Goal: Task Accomplishment & Management: Use online tool/utility

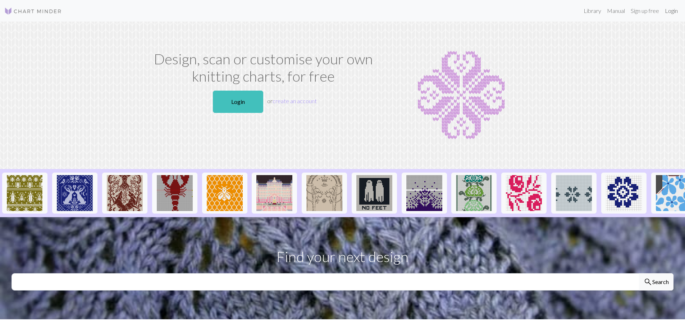
click at [670, 10] on link "Login" at bounding box center [671, 11] width 19 height 14
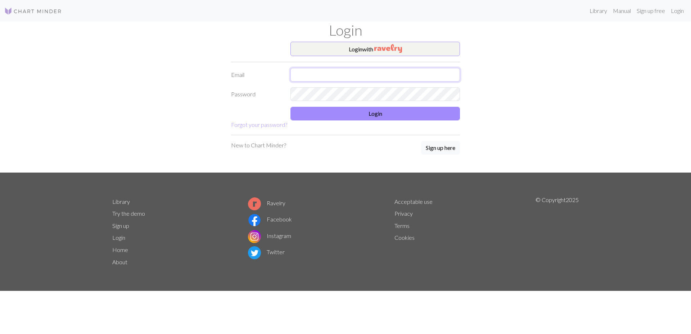
type input "[PERSON_NAME][EMAIL_ADDRESS][DOMAIN_NAME]"
click at [331, 108] on button "Login" at bounding box center [374, 114] width 169 height 14
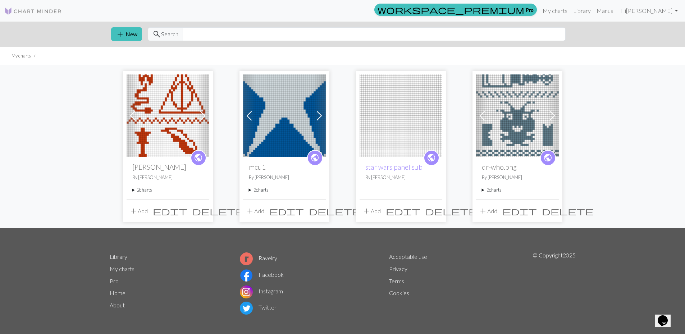
click at [297, 106] on img at bounding box center [284, 115] width 83 height 83
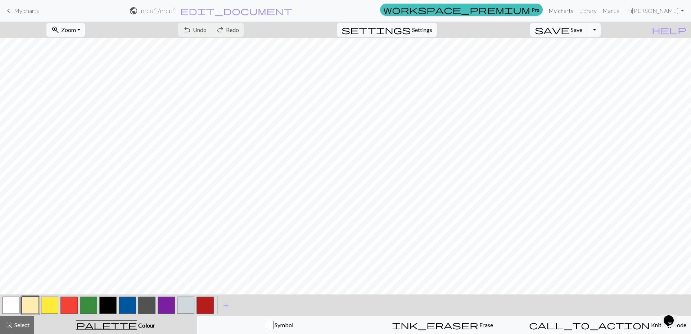
click at [576, 10] on link "My charts" at bounding box center [560, 11] width 31 height 14
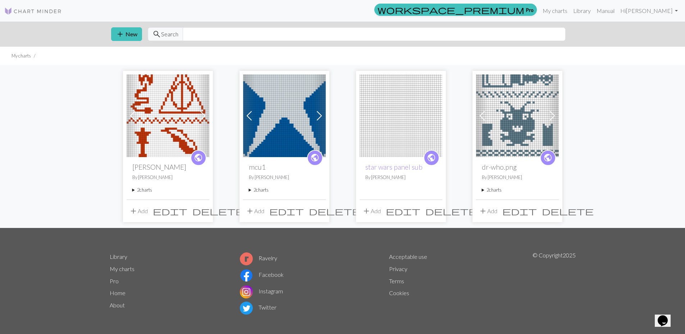
click at [318, 120] on span at bounding box center [320, 116] width 12 height 12
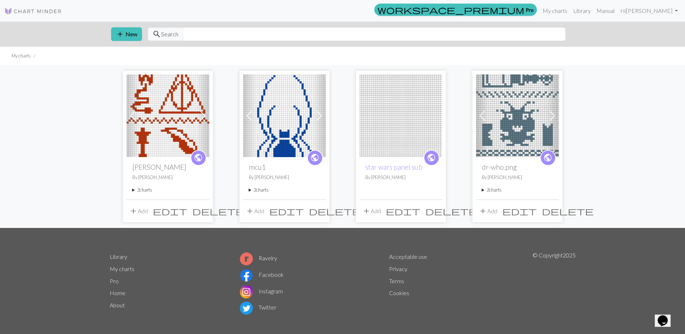
click at [302, 133] on img at bounding box center [284, 115] width 83 height 83
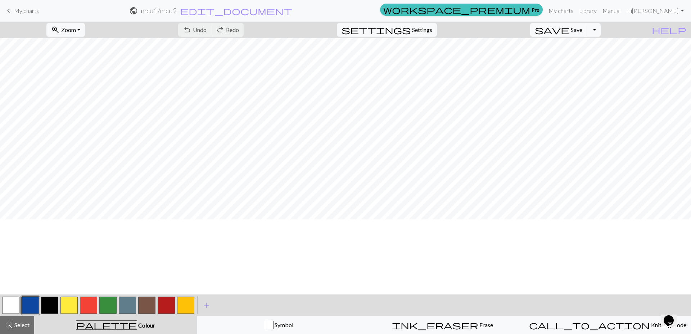
scroll to position [180, 0]
click at [129, 306] on button "button" at bounding box center [127, 305] width 17 height 17
click at [204, 303] on span "add" at bounding box center [206, 305] width 9 height 10
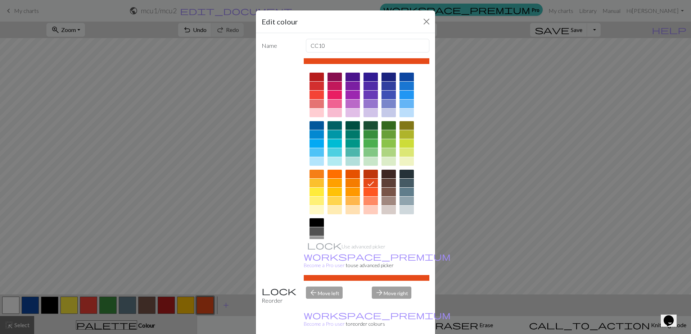
click at [402, 209] on div at bounding box center [406, 210] width 14 height 9
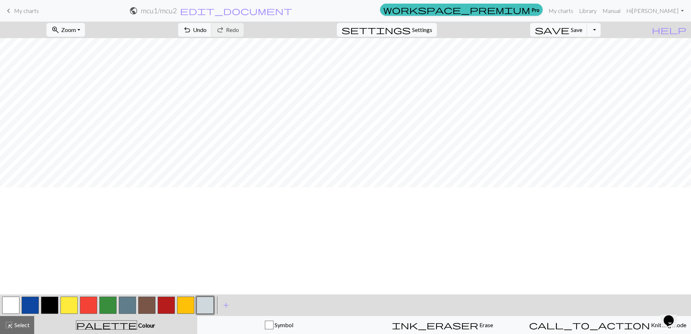
scroll to position [216, 0]
drag, startPoint x: 126, startPoint y: 306, endPoint x: 135, endPoint y: 295, distance: 14.4
click at [126, 306] on button "button" at bounding box center [127, 305] width 17 height 17
click at [206, 29] on span "Undo" at bounding box center [200, 29] width 14 height 7
drag, startPoint x: 237, startPoint y: 31, endPoint x: 243, endPoint y: 34, distance: 7.1
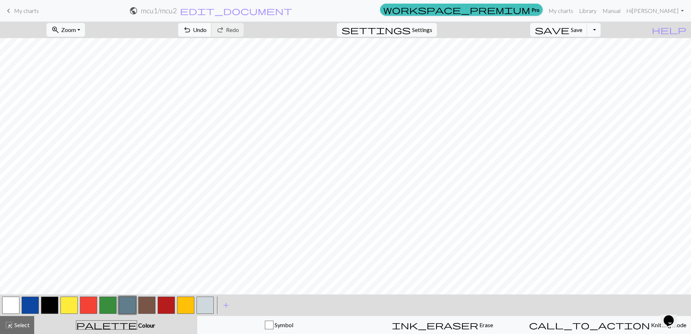
click at [211, 33] on button "undo Undo Undo" at bounding box center [194, 30] width 33 height 14
click at [143, 306] on button "button" at bounding box center [146, 305] width 17 height 17
click at [127, 308] on button "button" at bounding box center [127, 305] width 17 height 17
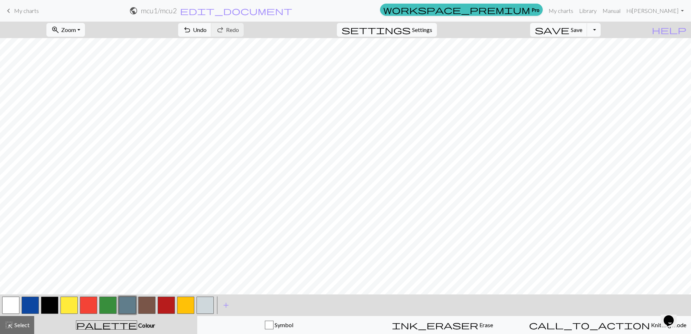
click at [134, 306] on button "button" at bounding box center [127, 305] width 17 height 17
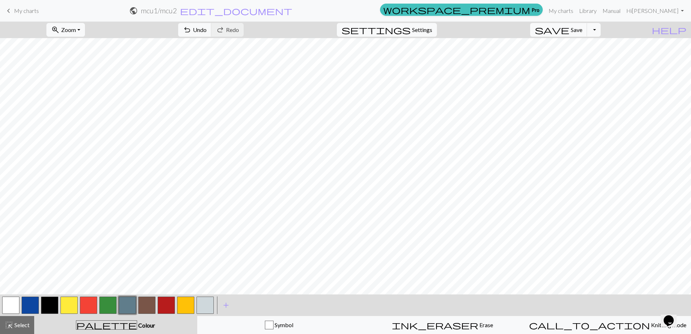
click at [7, 302] on button "button" at bounding box center [10, 305] width 17 height 17
click at [127, 302] on button "button" at bounding box center [127, 305] width 17 height 17
click at [205, 304] on button "button" at bounding box center [204, 305] width 17 height 17
click at [149, 308] on button "button" at bounding box center [146, 305] width 17 height 17
click at [209, 304] on button "button" at bounding box center [204, 305] width 17 height 17
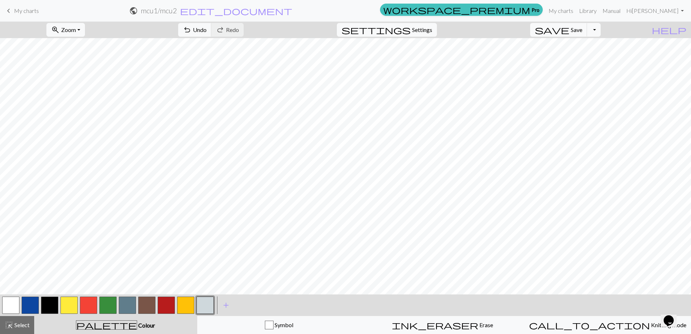
click at [202, 303] on button "button" at bounding box center [204, 305] width 17 height 17
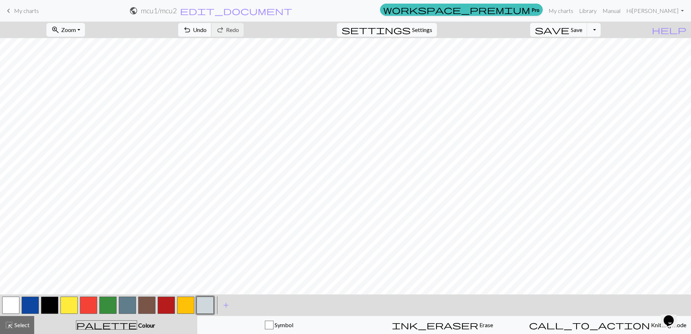
click at [206, 31] on span "Undo" at bounding box center [200, 29] width 14 height 7
click at [150, 305] on button "button" at bounding box center [146, 305] width 17 height 17
drag, startPoint x: 199, startPoint y: 308, endPoint x: 216, endPoint y: 293, distance: 22.0
click at [200, 308] on button "button" at bounding box center [204, 305] width 17 height 17
click at [148, 303] on button "button" at bounding box center [146, 305] width 17 height 17
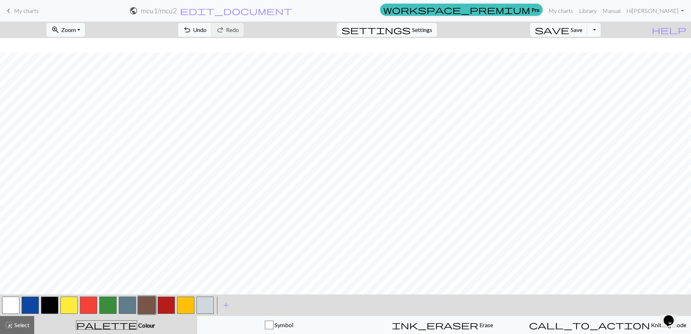
scroll to position [539, 0]
click at [198, 302] on button "button" at bounding box center [204, 305] width 17 height 17
click at [207, 309] on button "button" at bounding box center [204, 305] width 17 height 17
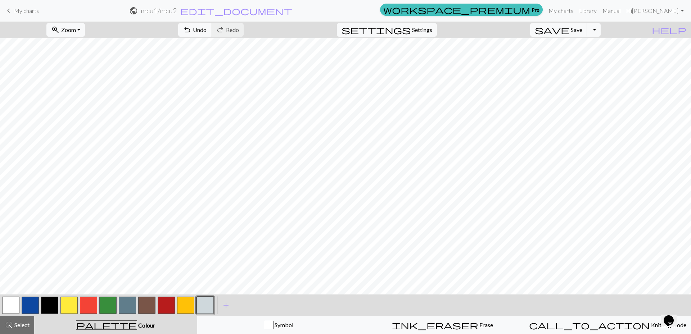
click at [145, 306] on button "button" at bounding box center [146, 305] width 17 height 17
click at [205, 305] on button "button" at bounding box center [204, 305] width 17 height 17
click at [206, 32] on span "Undo" at bounding box center [200, 29] width 14 height 7
click at [211, 25] on button "undo Undo Undo" at bounding box center [194, 30] width 33 height 14
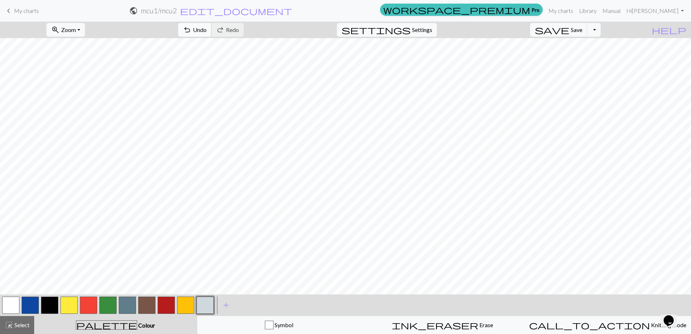
click at [211, 33] on button "undo Undo Undo" at bounding box center [194, 30] width 33 height 14
click at [206, 30] on span "Undo" at bounding box center [200, 29] width 14 height 7
drag, startPoint x: 237, startPoint y: 29, endPoint x: 255, endPoint y: 37, distance: 20.1
click at [206, 31] on span "Undo" at bounding box center [200, 29] width 14 height 7
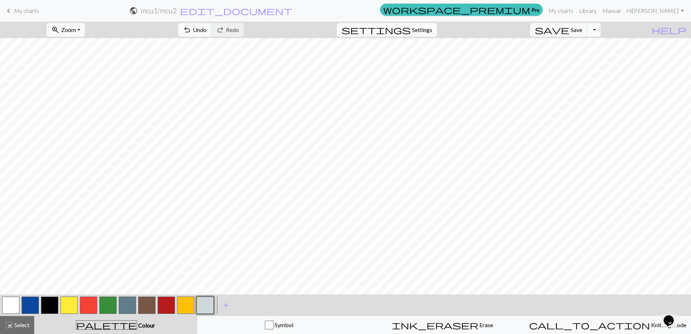
drag, startPoint x: 146, startPoint y: 306, endPoint x: 145, endPoint y: 295, distance: 10.8
click at [146, 302] on button "button" at bounding box center [146, 305] width 17 height 17
click at [144, 306] on button "button" at bounding box center [146, 305] width 17 height 17
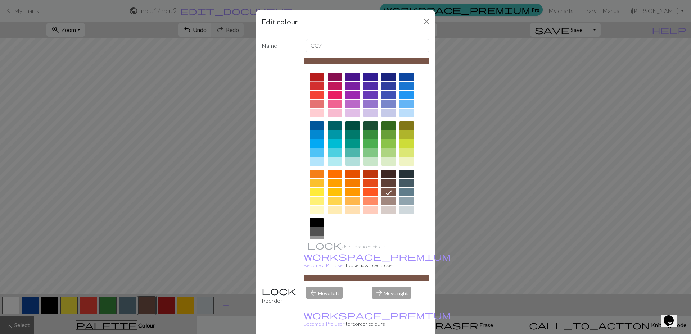
click at [315, 78] on div at bounding box center [316, 77] width 14 height 9
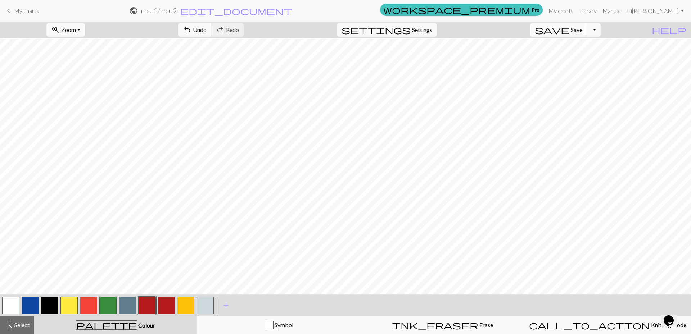
click at [149, 309] on button "button" at bounding box center [146, 305] width 17 height 17
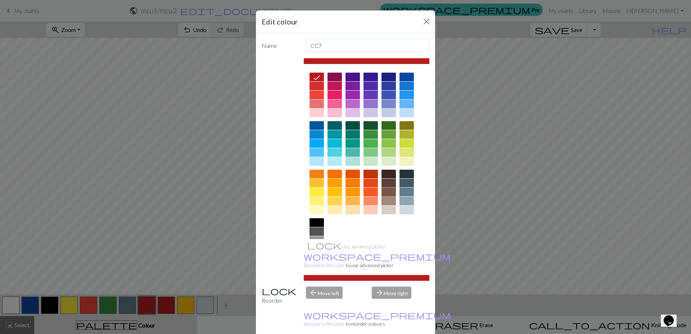
click at [383, 191] on div at bounding box center [388, 192] width 14 height 9
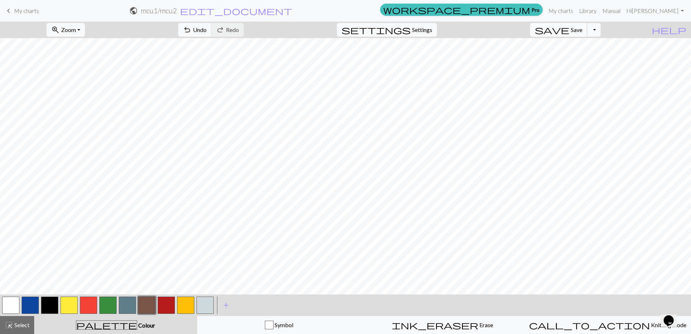
click at [582, 31] on span "Save" at bounding box center [576, 29] width 12 height 7
click at [206, 28] on span "Undo" at bounding box center [200, 29] width 14 height 7
drag, startPoint x: 204, startPoint y: 307, endPoint x: 201, endPoint y: 296, distance: 10.7
click at [202, 304] on button "button" at bounding box center [204, 305] width 17 height 17
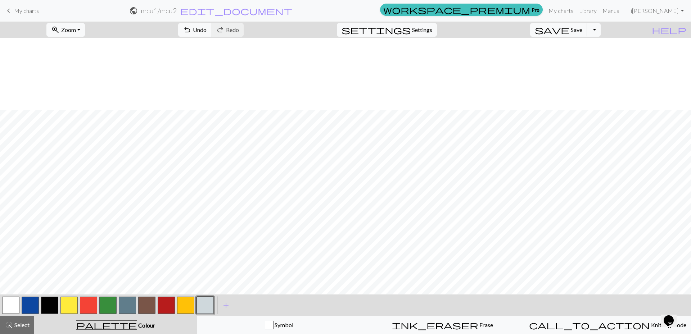
scroll to position [683, 0]
drag, startPoint x: 146, startPoint y: 305, endPoint x: 142, endPoint y: 294, distance: 11.5
click at [147, 305] on button "button" at bounding box center [146, 305] width 17 height 17
click at [206, 31] on span "Undo" at bounding box center [200, 29] width 14 height 7
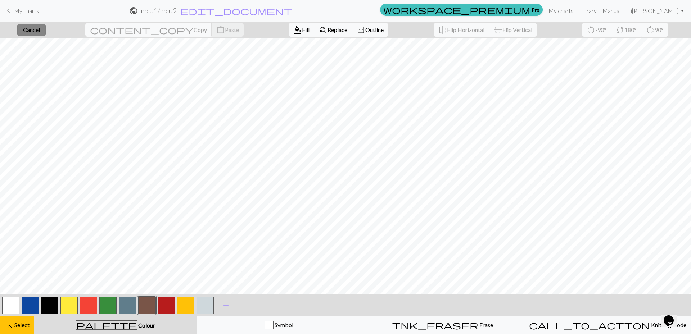
click at [46, 27] on button "close Cancel" at bounding box center [31, 30] width 28 height 12
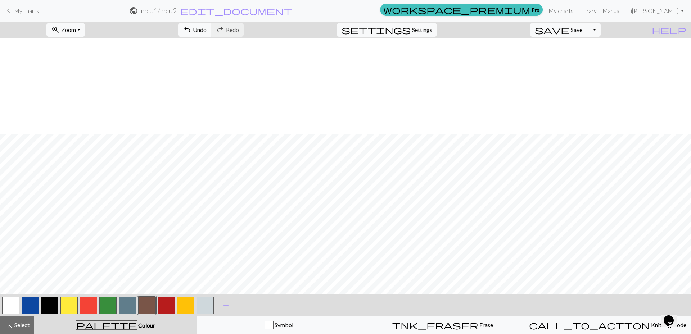
scroll to position [575, 0]
click at [211, 28] on button "undo Undo Undo" at bounding box center [194, 30] width 33 height 14
click at [191, 34] on span "undo" at bounding box center [187, 30] width 9 height 10
click at [206, 31] on span "Undo" at bounding box center [200, 29] width 14 height 7
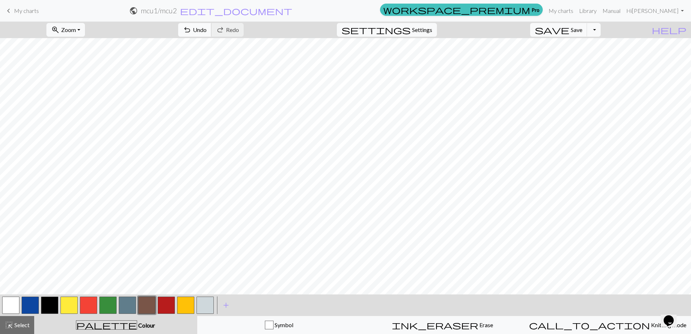
click at [206, 31] on span "Undo" at bounding box center [200, 29] width 14 height 7
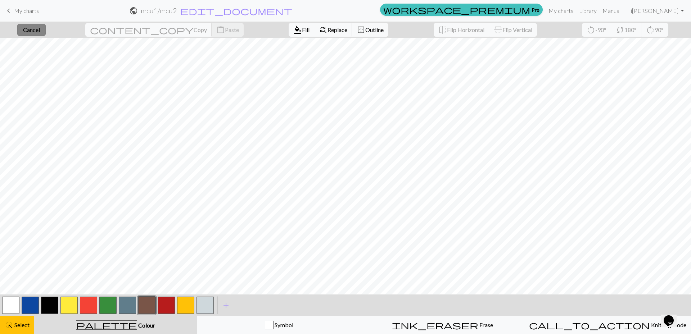
click at [46, 29] on button "close Cancel" at bounding box center [31, 30] width 28 height 12
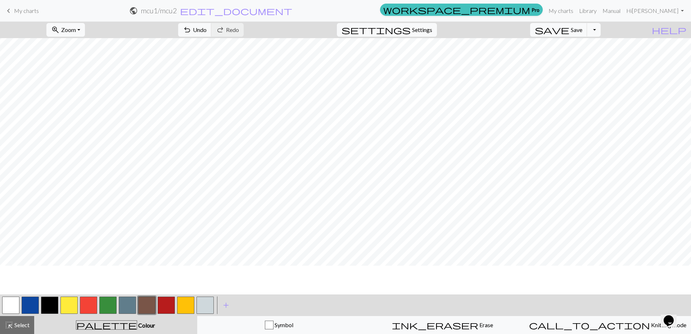
scroll to position [504, 0]
click at [585, 34] on button "save Save Save" at bounding box center [558, 30] width 57 height 14
click at [78, 33] on button "zoom_in Zoom Zoom" at bounding box center [65, 30] width 38 height 14
click at [80, 49] on button "Fit all" at bounding box center [75, 46] width 57 height 12
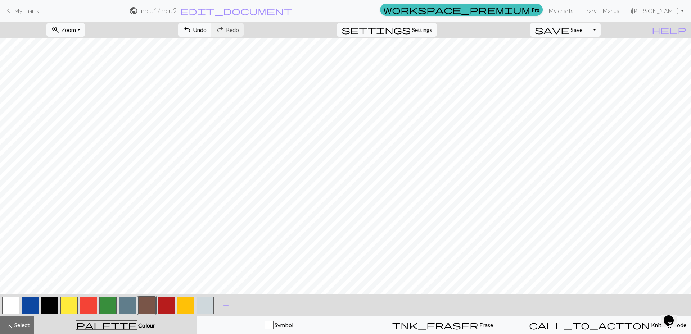
click at [145, 305] on button "button" at bounding box center [146, 305] width 17 height 17
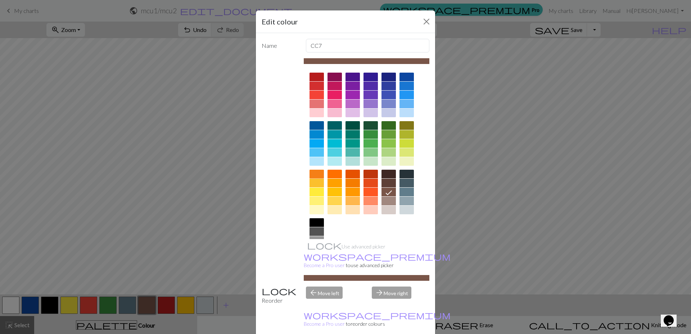
click at [310, 178] on div at bounding box center [316, 174] width 14 height 9
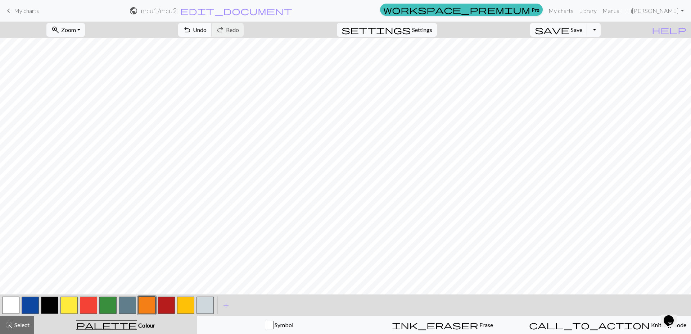
click at [211, 23] on button "undo Undo Undo" at bounding box center [194, 30] width 33 height 14
click at [204, 304] on button "button" at bounding box center [204, 305] width 17 height 17
click at [208, 302] on button "button" at bounding box center [204, 305] width 17 height 17
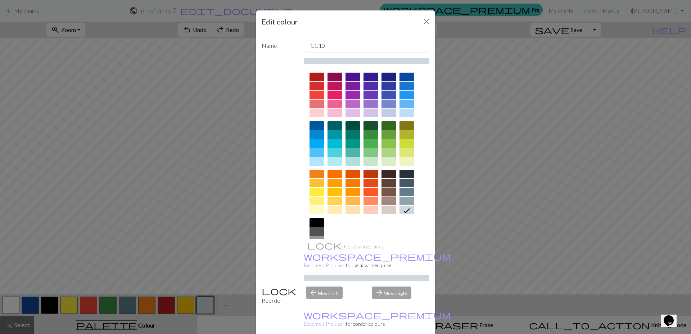
drag, startPoint x: 386, startPoint y: 191, endPoint x: 361, endPoint y: 205, distance: 28.1
click at [384, 191] on div at bounding box center [388, 192] width 14 height 9
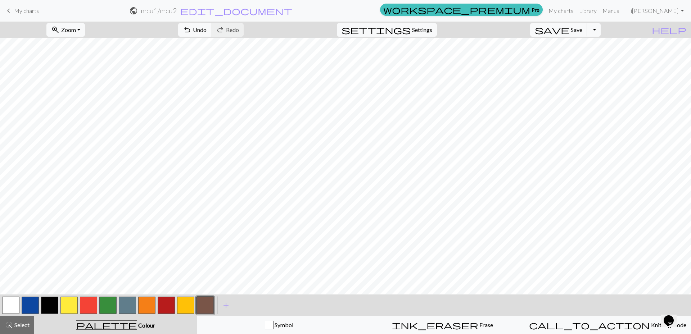
click at [148, 306] on button "button" at bounding box center [146, 305] width 17 height 17
click at [148, 304] on button "button" at bounding box center [146, 305] width 17 height 17
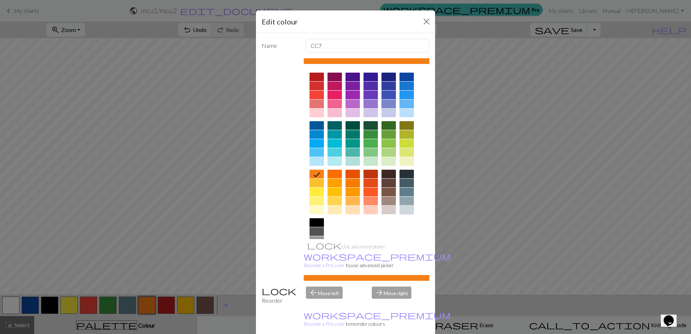
click at [403, 210] on div at bounding box center [406, 210] width 14 height 9
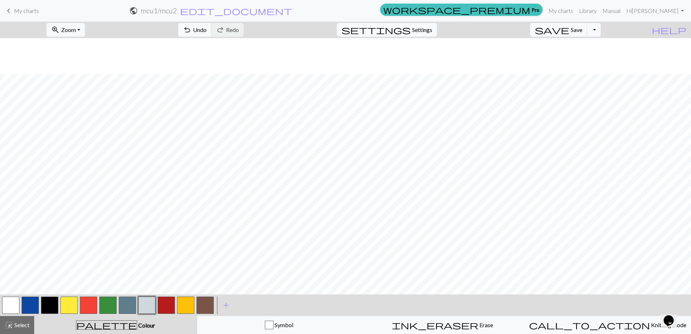
scroll to position [216, 0]
click at [206, 30] on span "Undo" at bounding box center [200, 29] width 14 height 7
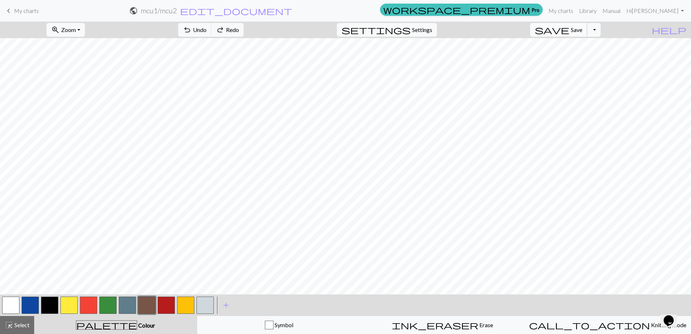
click at [582, 31] on span "Save" at bounding box center [576, 29] width 12 height 7
click at [76, 29] on span "Zoom" at bounding box center [68, 29] width 15 height 7
click at [76, 100] on button "100%" at bounding box center [75, 98] width 57 height 12
drag, startPoint x: 164, startPoint y: 305, endPoint x: 157, endPoint y: 298, distance: 9.9
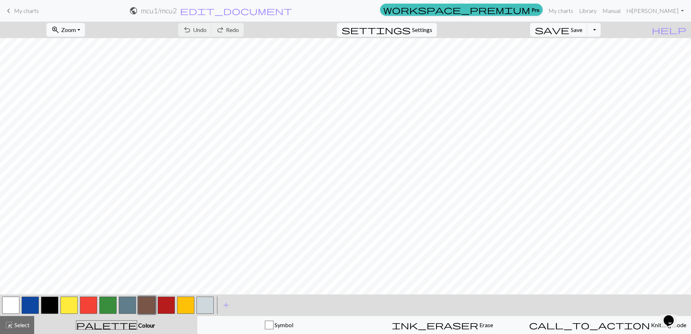
click at [163, 302] on button "button" at bounding box center [166, 305] width 17 height 17
drag, startPoint x: 90, startPoint y: 307, endPoint x: 124, endPoint y: 291, distance: 37.8
click at [90, 306] on button "button" at bounding box center [88, 305] width 17 height 17
drag, startPoint x: 238, startPoint y: 30, endPoint x: 278, endPoint y: 24, distance: 40.7
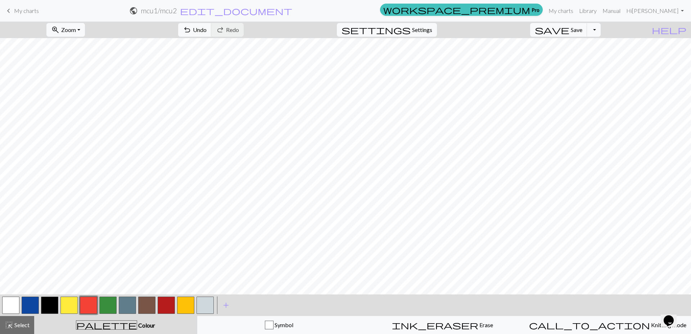
click at [206, 30] on span "Undo" at bounding box center [200, 29] width 14 height 7
click at [211, 35] on button "undo Undo Undo" at bounding box center [194, 30] width 33 height 14
click at [243, 29] on button "redo Redo Redo" at bounding box center [227, 30] width 32 height 14
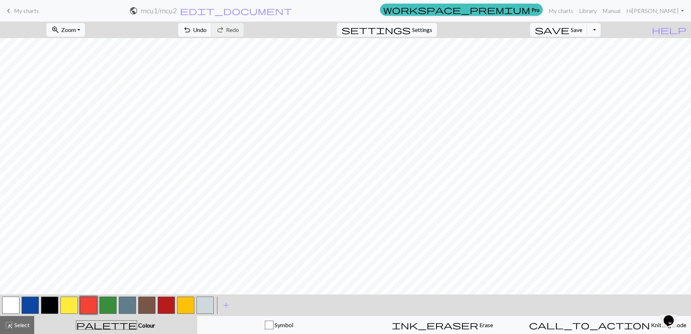
click at [26, 308] on button "button" at bounding box center [30, 305] width 17 height 17
drag, startPoint x: 89, startPoint y: 304, endPoint x: 105, endPoint y: 292, distance: 19.8
click at [90, 305] on button "button" at bounding box center [88, 305] width 17 height 17
click at [582, 32] on span "Save" at bounding box center [576, 29] width 12 height 7
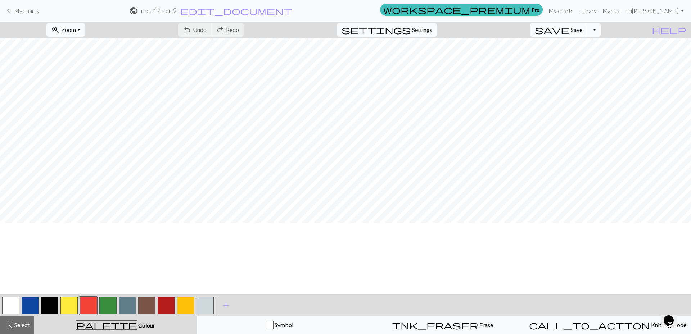
scroll to position [1475, 0]
click at [68, 306] on button "button" at bounding box center [68, 305] width 17 height 17
click at [129, 303] on button "button" at bounding box center [127, 305] width 17 height 17
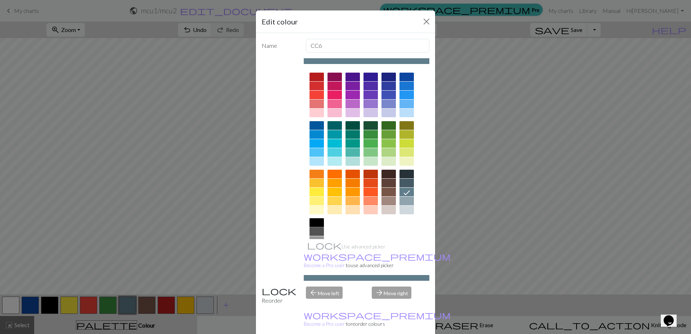
click at [311, 224] on div at bounding box center [316, 222] width 14 height 9
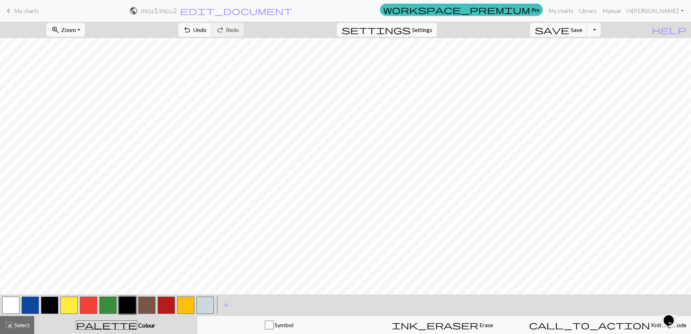
scroll to position [1511, 0]
click at [69, 304] on button "button" at bounding box center [68, 305] width 17 height 17
click at [211, 33] on button "undo Undo Undo" at bounding box center [194, 30] width 33 height 14
click at [119, 308] on button "button" at bounding box center [127, 305] width 17 height 17
click at [66, 307] on button "button" at bounding box center [68, 305] width 17 height 17
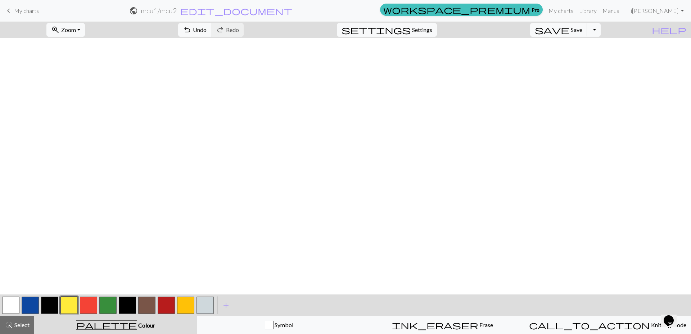
scroll to position [1511, 0]
click at [206, 29] on span "Undo" at bounding box center [200, 29] width 14 height 7
click at [582, 31] on span "Save" at bounding box center [576, 29] width 12 height 7
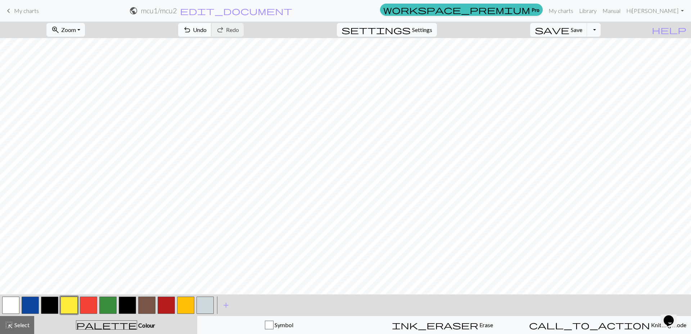
click at [211, 29] on button "undo Undo Undo" at bounding box center [194, 30] width 33 height 14
click at [243, 31] on button "redo Redo Redo" at bounding box center [227, 30] width 32 height 14
drag, startPoint x: 126, startPoint y: 307, endPoint x: 134, endPoint y: 292, distance: 17.1
click at [126, 306] on button "button" at bounding box center [127, 305] width 17 height 17
click at [69, 302] on button "button" at bounding box center [68, 305] width 17 height 17
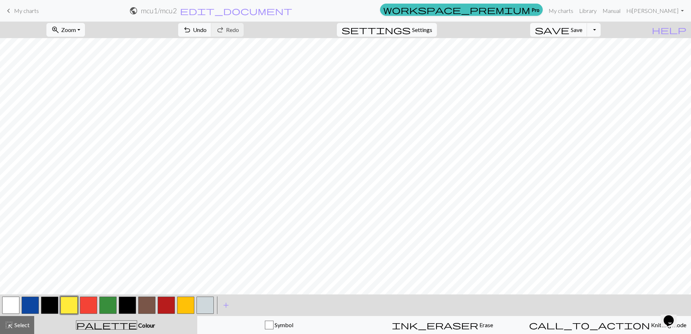
click at [70, 307] on button "button" at bounding box center [68, 305] width 17 height 17
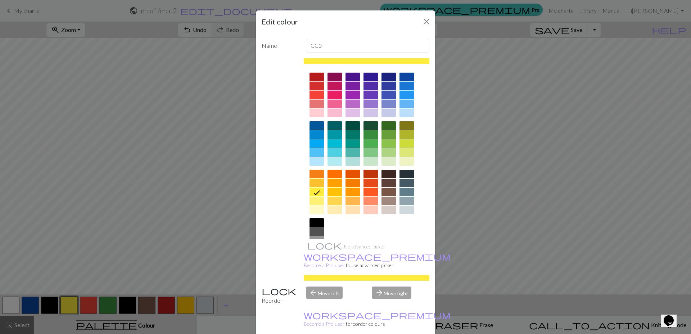
click at [328, 201] on div at bounding box center [334, 201] width 14 height 9
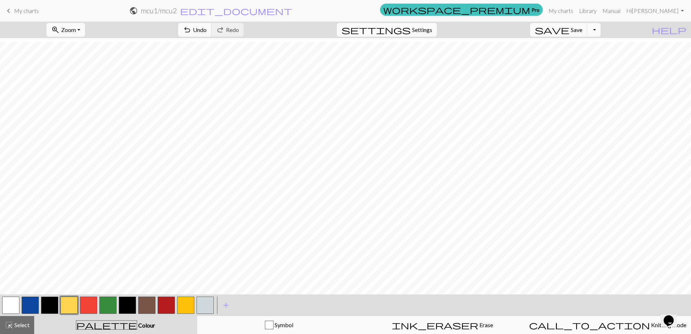
scroll to position [1654, 0]
click at [211, 33] on button "undo Undo Undo" at bounding box center [194, 30] width 33 height 14
click at [72, 304] on button "button" at bounding box center [68, 305] width 17 height 17
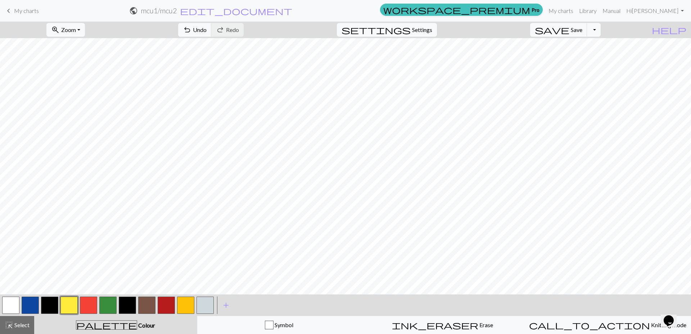
drag, startPoint x: 128, startPoint y: 304, endPoint x: 131, endPoint y: 293, distance: 11.7
click at [128, 304] on button "button" at bounding box center [127, 305] width 17 height 17
click at [68, 305] on button "button" at bounding box center [68, 305] width 17 height 17
click at [206, 28] on span "Undo" at bounding box center [200, 29] width 14 height 7
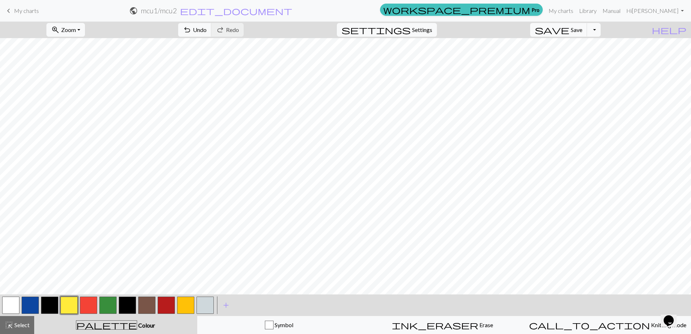
click at [128, 302] on button "button" at bounding box center [127, 305] width 17 height 17
click at [72, 304] on button "button" at bounding box center [68, 305] width 17 height 17
click at [128, 305] on button "button" at bounding box center [127, 305] width 17 height 17
drag, startPoint x: 69, startPoint y: 302, endPoint x: 68, endPoint y: 292, distance: 9.7
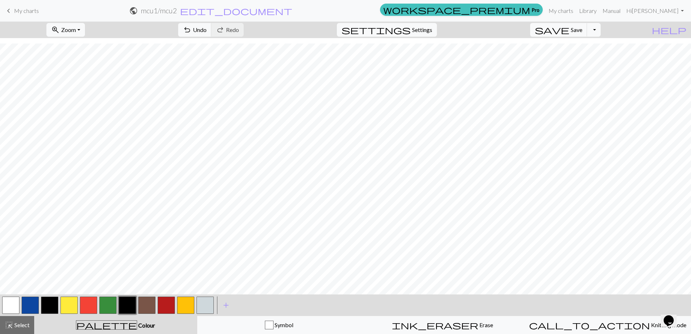
click at [69, 295] on div "< >" at bounding box center [108, 306] width 214 height 22
drag, startPoint x: 64, startPoint y: 310, endPoint x: 89, endPoint y: 299, distance: 26.9
click at [67, 307] on button "button" at bounding box center [68, 305] width 17 height 17
click at [582, 33] on span "Save" at bounding box center [576, 29] width 12 height 7
click at [569, 31] on span "save" at bounding box center [551, 30] width 35 height 10
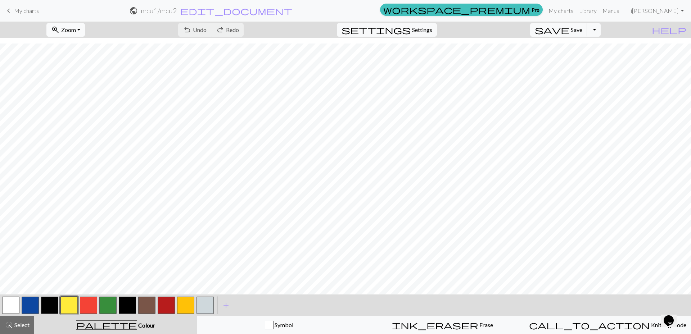
click at [76, 32] on span "Zoom" at bounding box center [68, 29] width 15 height 7
click at [72, 42] on button "Fit all" at bounding box center [75, 46] width 57 height 12
click at [576, 13] on link "My charts" at bounding box center [560, 11] width 31 height 14
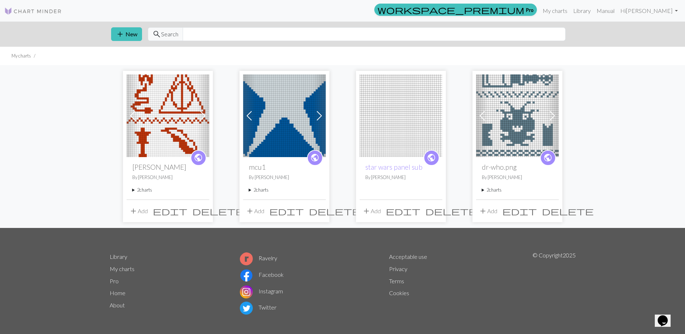
click at [276, 100] on img at bounding box center [284, 115] width 83 height 83
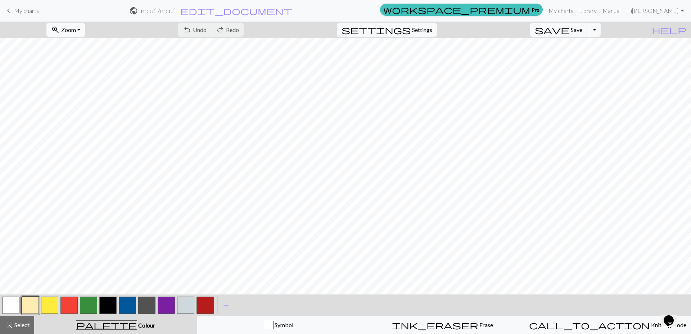
click at [76, 26] on span "Zoom" at bounding box center [68, 29] width 15 height 7
click at [76, 42] on button "Fit all" at bounding box center [75, 46] width 57 height 12
